Goal: Task Accomplishment & Management: Use online tool/utility

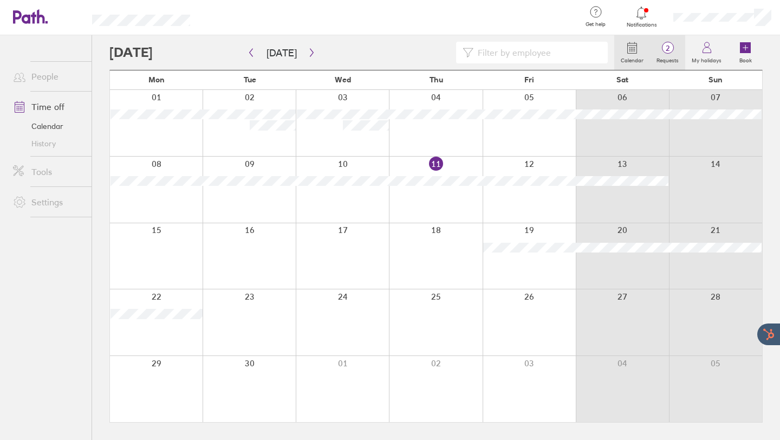
click at [671, 56] on label "Requests" at bounding box center [667, 59] width 35 height 10
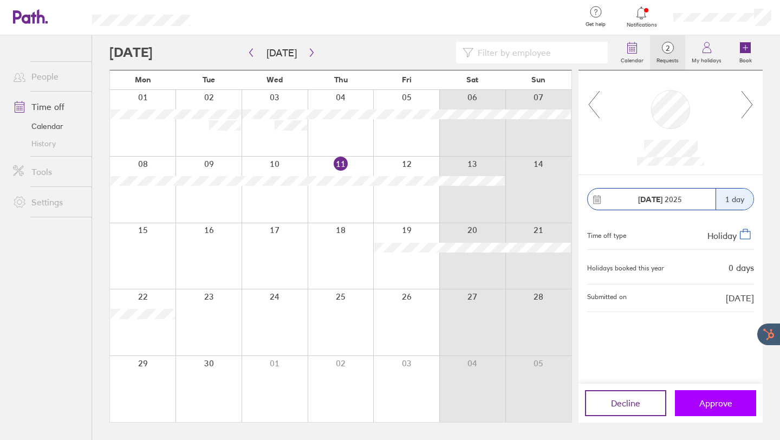
click at [702, 400] on span "Approve" at bounding box center [715, 403] width 33 height 10
click at [701, 400] on span "Approve" at bounding box center [715, 403] width 33 height 10
